Goal: Communication & Community: Participate in discussion

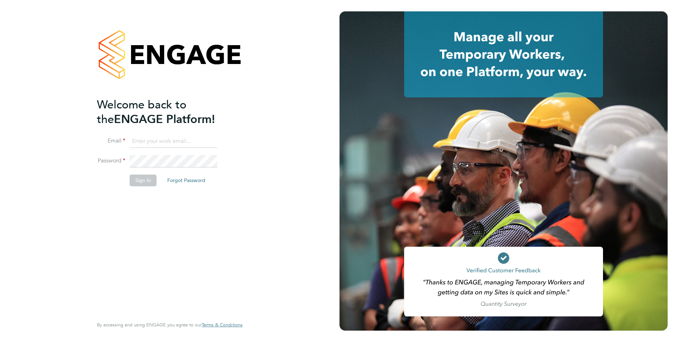
type input "[EMAIL_ADDRESS][DOMAIN_NAME]"
click at [143, 183] on button "Sign In" at bounding box center [143, 179] width 27 height 11
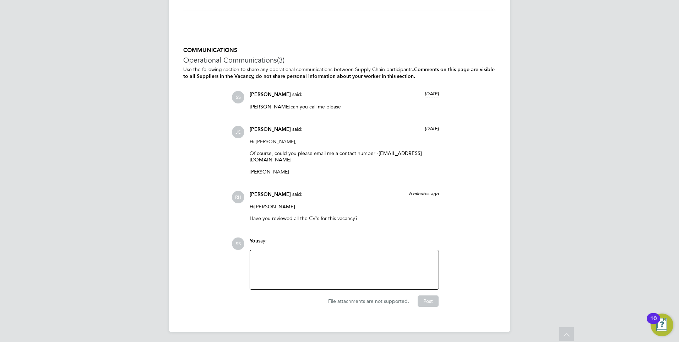
click at [286, 252] on div at bounding box center [344, 269] width 189 height 39
click at [289, 263] on div at bounding box center [344, 269] width 180 height 31
click at [294, 256] on div "Yes, I have 4 comning in today for interview" at bounding box center [344, 269] width 180 height 31
click at [429, 301] on button "Post" at bounding box center [428, 300] width 21 height 11
